Goal: Check status: Check status

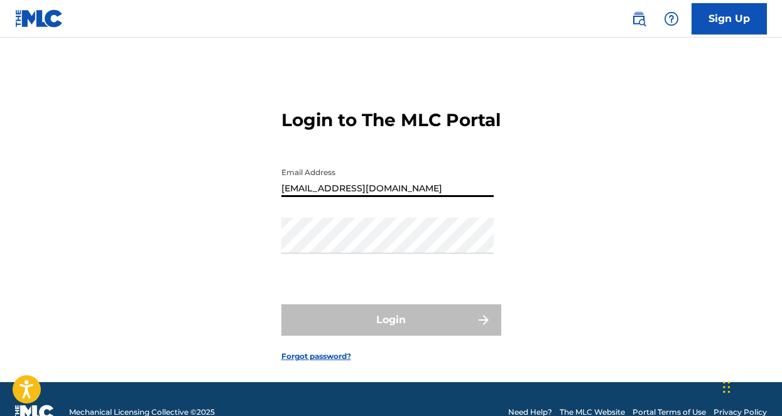
type input "[EMAIL_ADDRESS][DOMAIN_NAME]"
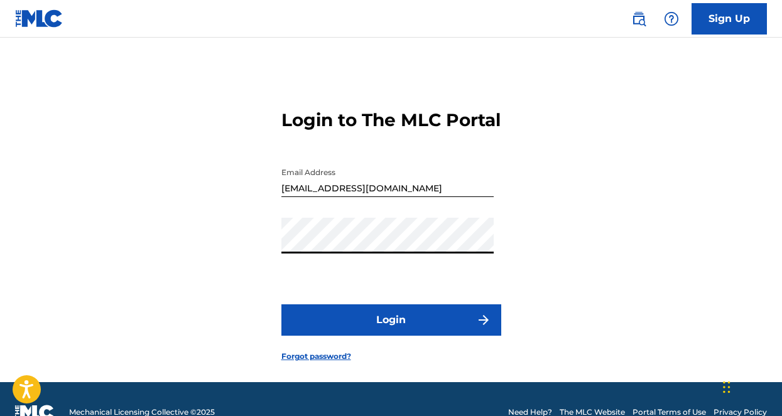
click at [390, 336] on button "Login" at bounding box center [391, 319] width 220 height 31
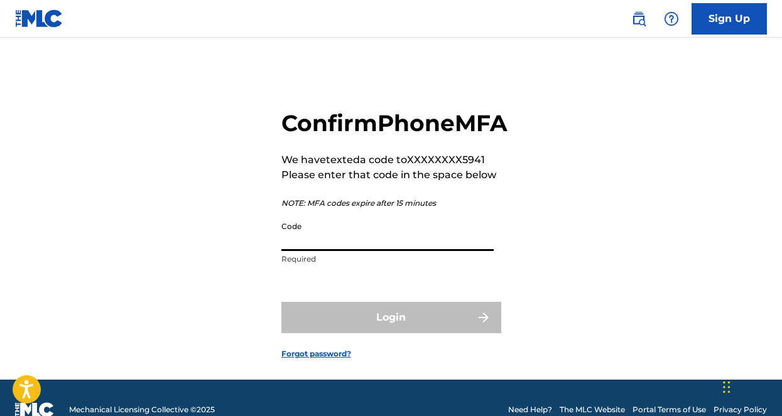
click at [374, 251] on input "Code" at bounding box center [387, 233] width 212 height 36
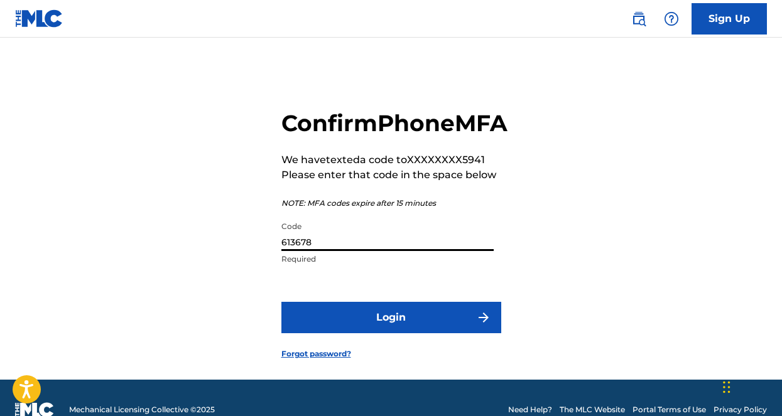
type input "613678"
click at [403, 333] on button "Login" at bounding box center [391, 317] width 220 height 31
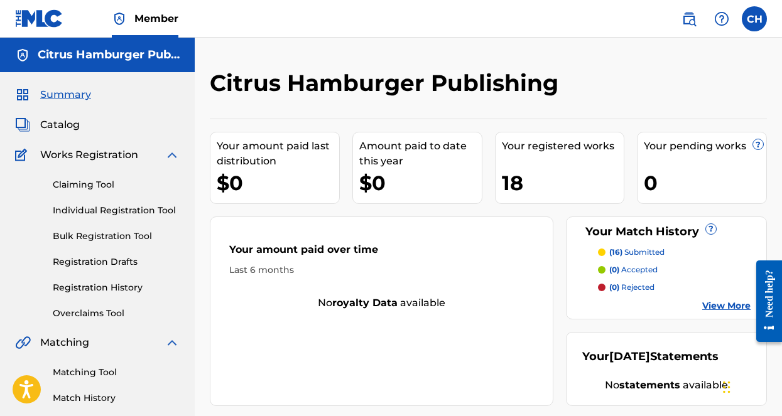
click at [629, 247] on p "(16) submitted" at bounding box center [636, 252] width 55 height 11
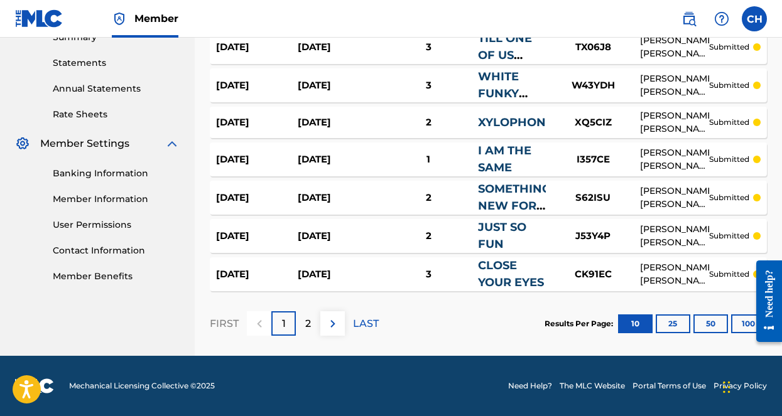
scroll to position [420, 0]
click at [328, 330] on img at bounding box center [332, 323] width 15 height 15
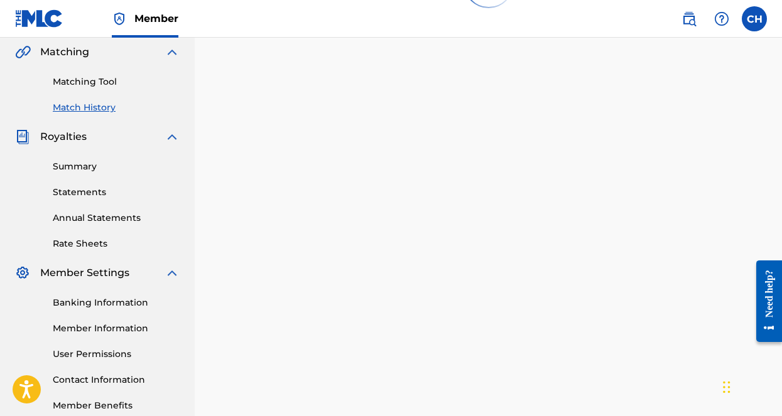
scroll to position [220, 0]
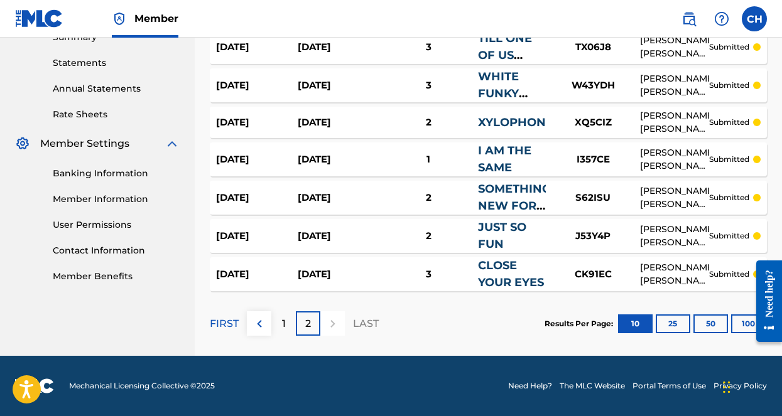
click at [266, 328] on img at bounding box center [259, 323] width 15 height 15
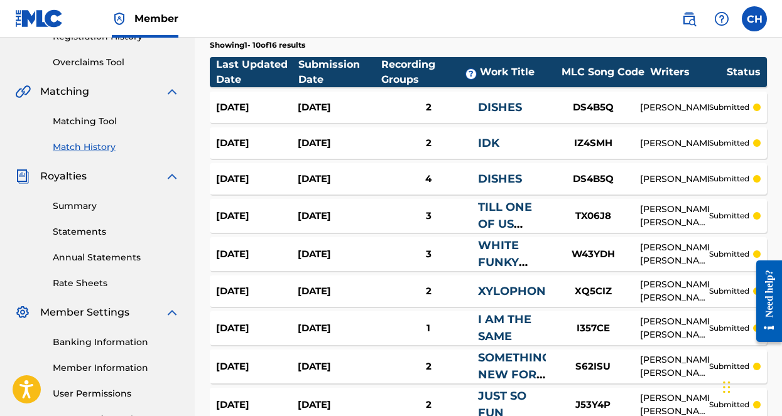
scroll to position [298, 0]
